Goal: Task Accomplishment & Management: Use online tool/utility

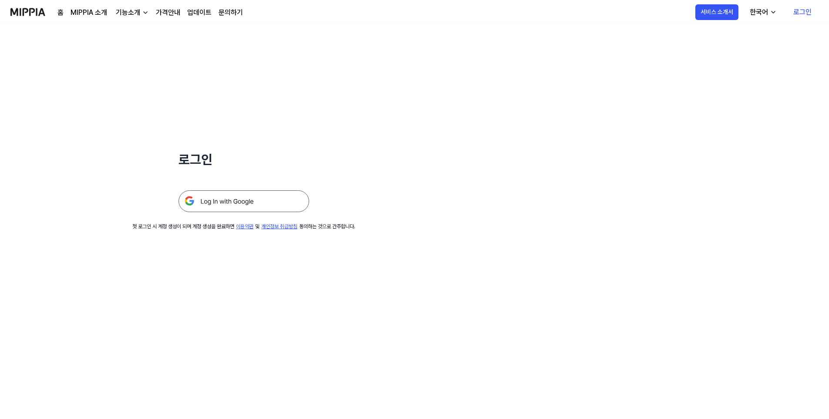
drag, startPoint x: 241, startPoint y: 201, endPoint x: 366, endPoint y: 202, distance: 124.9
click at [241, 200] on img at bounding box center [243, 201] width 131 height 22
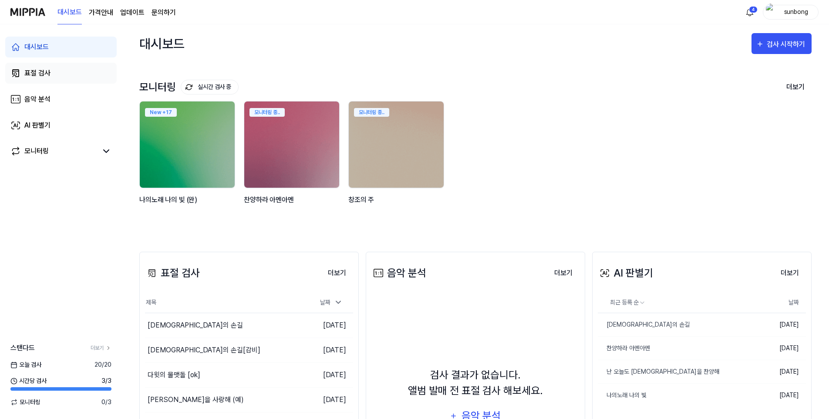
click at [47, 71] on div "표절 검사" at bounding box center [37, 73] width 26 height 10
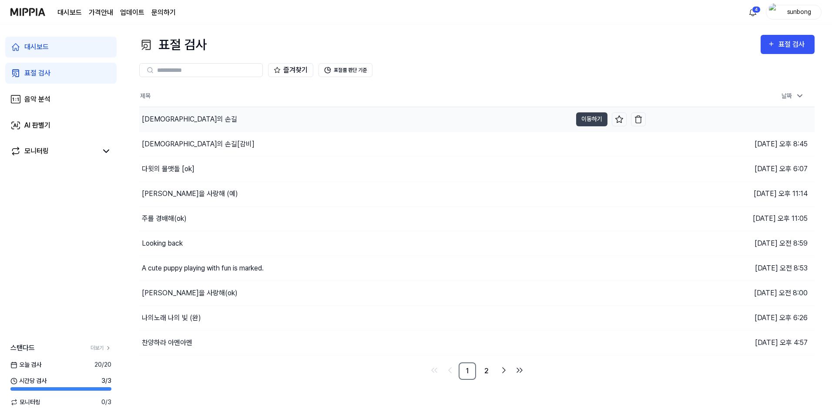
click at [168, 120] on div "주님의 손길" at bounding box center [189, 119] width 95 height 10
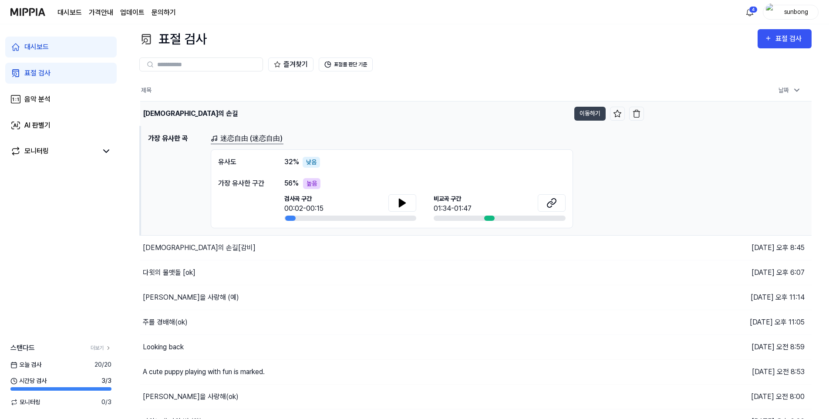
scroll to position [44, 0]
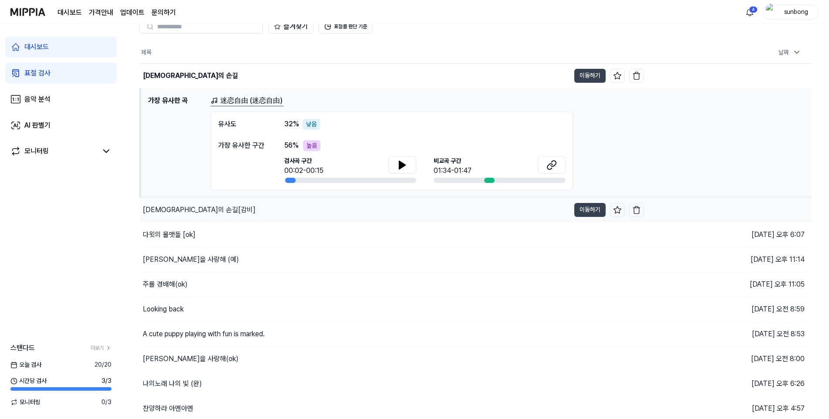
click at [167, 205] on div "주님의 손길[감비]" at bounding box center [199, 210] width 113 height 10
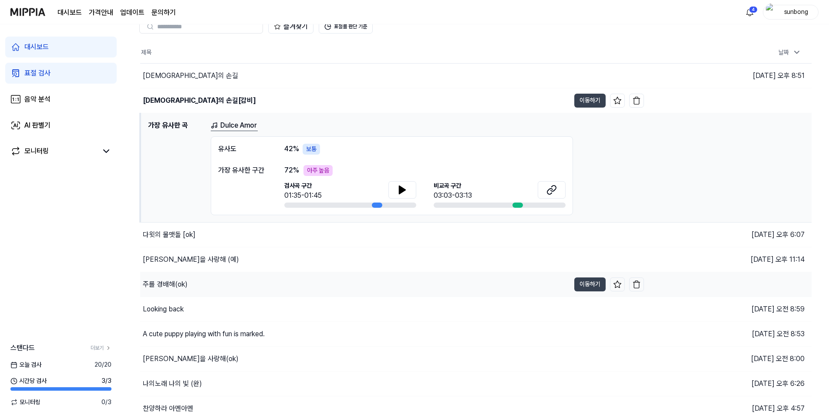
click at [174, 287] on div "주를 경배해(ok)" at bounding box center [165, 284] width 45 height 10
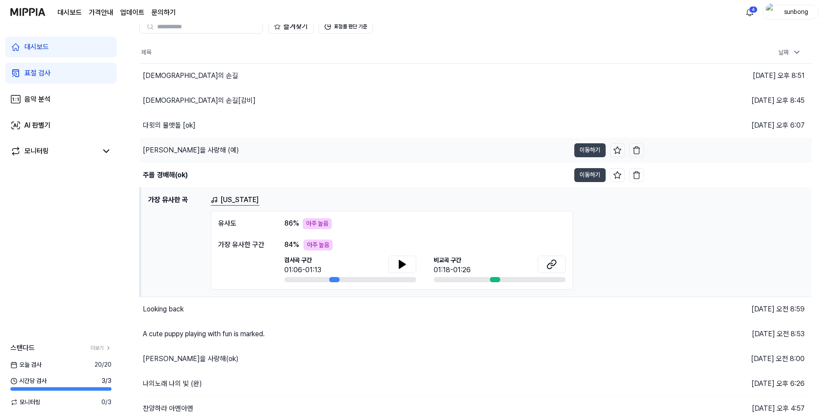
click at [390, 153] on div "이순간을 사랑해 (예)" at bounding box center [355, 150] width 430 height 24
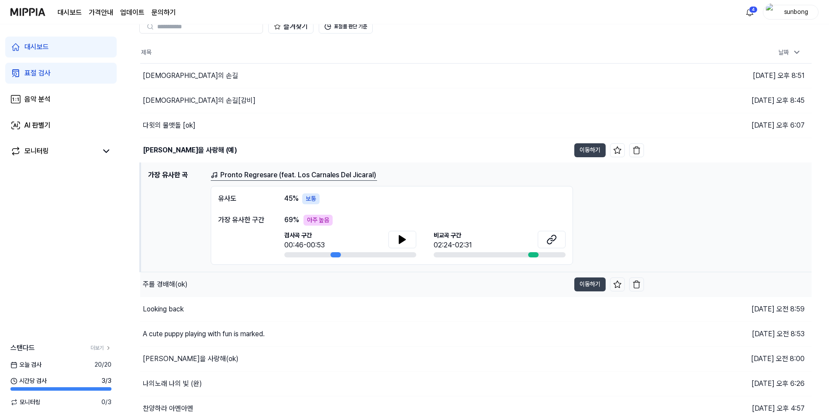
click at [172, 286] on div "주를 경배해(ok)" at bounding box center [165, 284] width 45 height 10
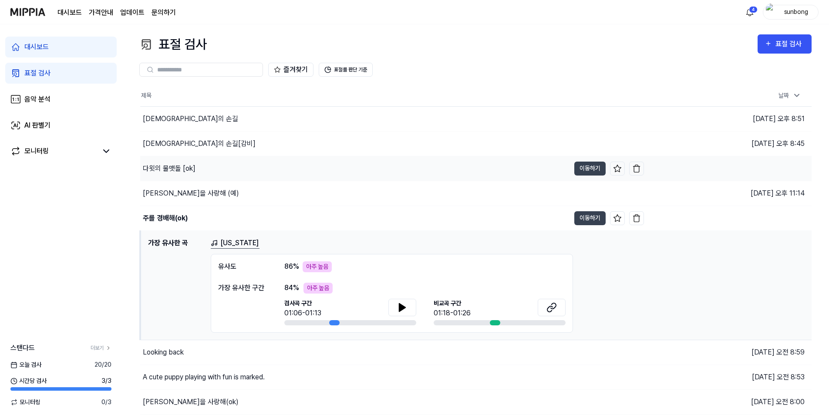
scroll to position [0, 0]
click at [168, 118] on div "주님의 손길" at bounding box center [190, 119] width 95 height 10
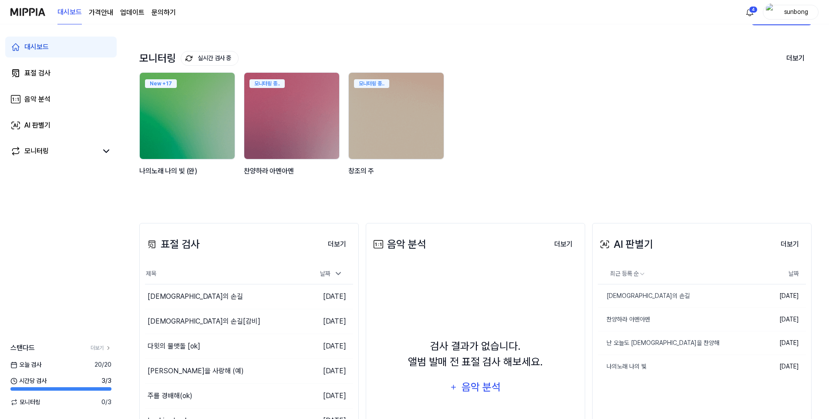
scroll to position [44, 0]
